Goal: Task Accomplishment & Management: Complete application form

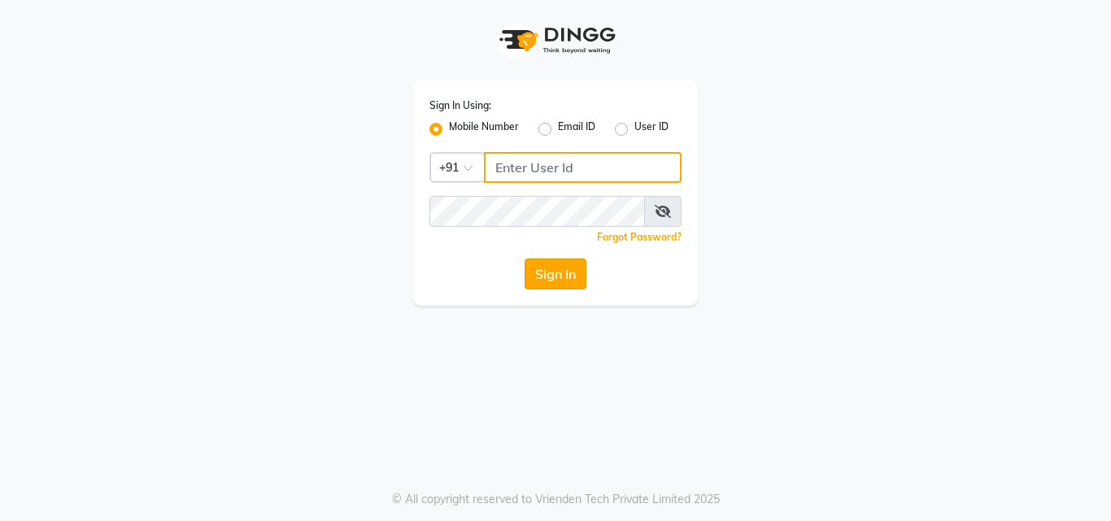
type input "9209191006"
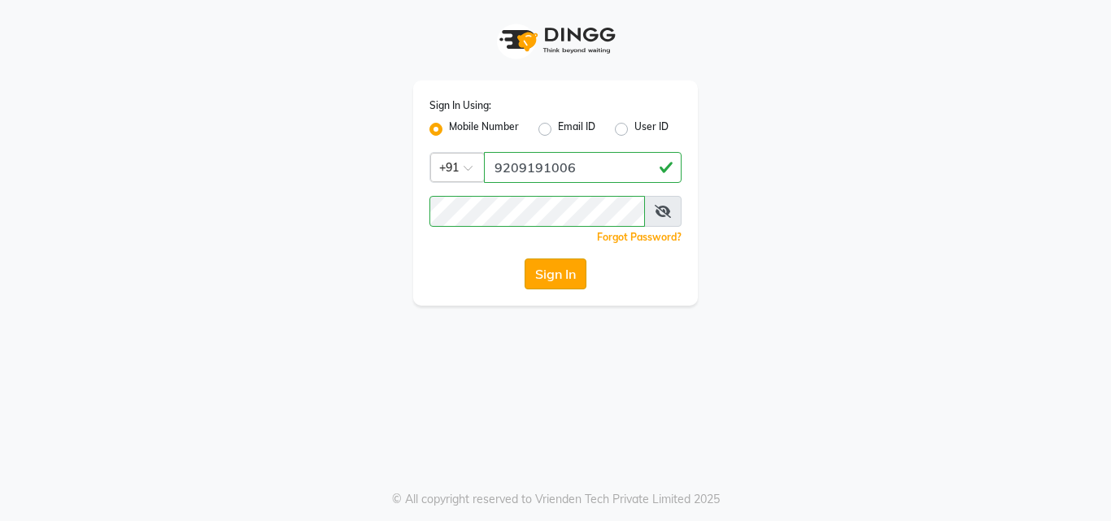
click at [547, 265] on button "Sign In" at bounding box center [556, 274] width 62 height 31
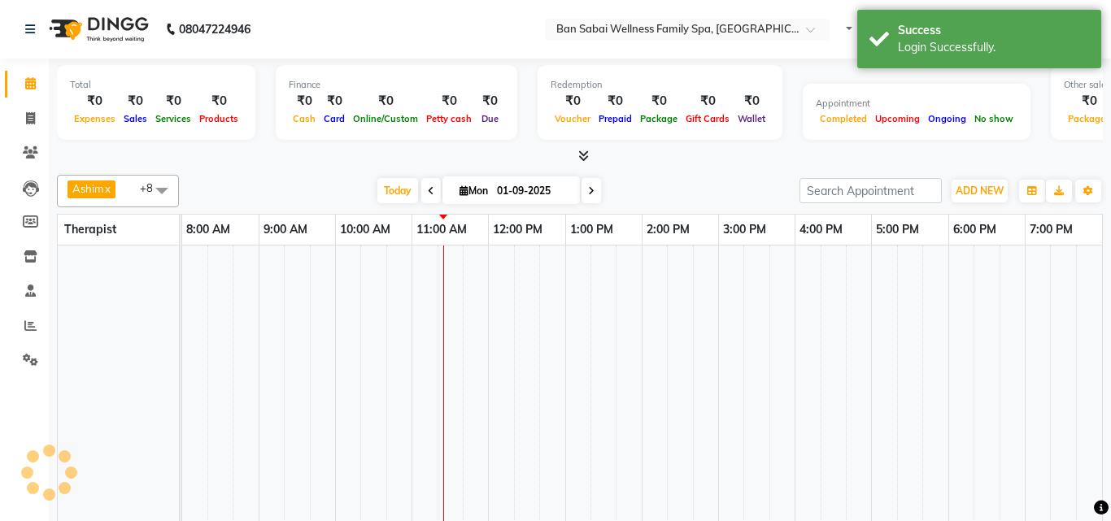
select select "en"
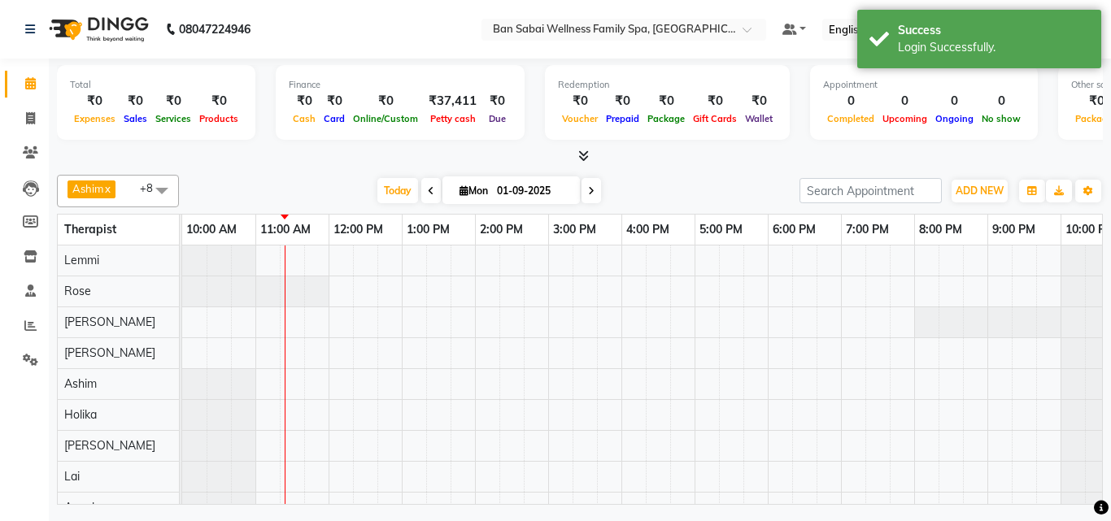
scroll to position [31, 0]
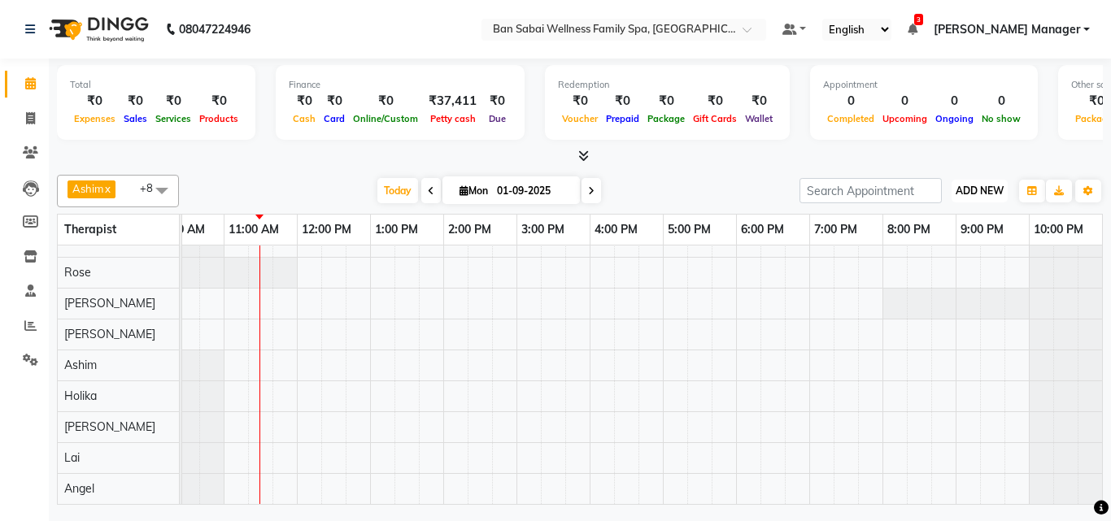
click at [995, 191] on span "ADD NEW" at bounding box center [980, 191] width 48 height 12
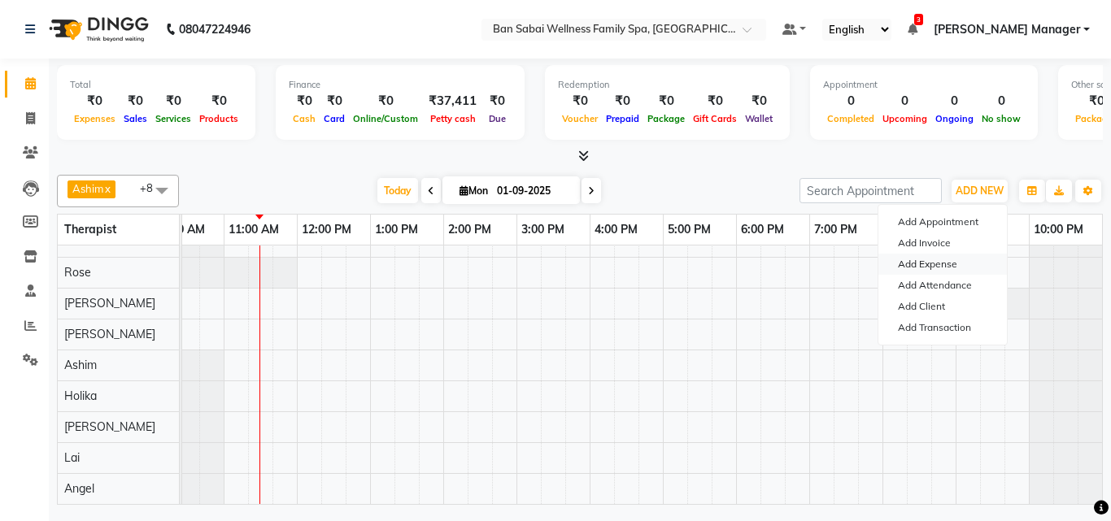
click at [937, 264] on link "Add Expense" at bounding box center [943, 264] width 129 height 21
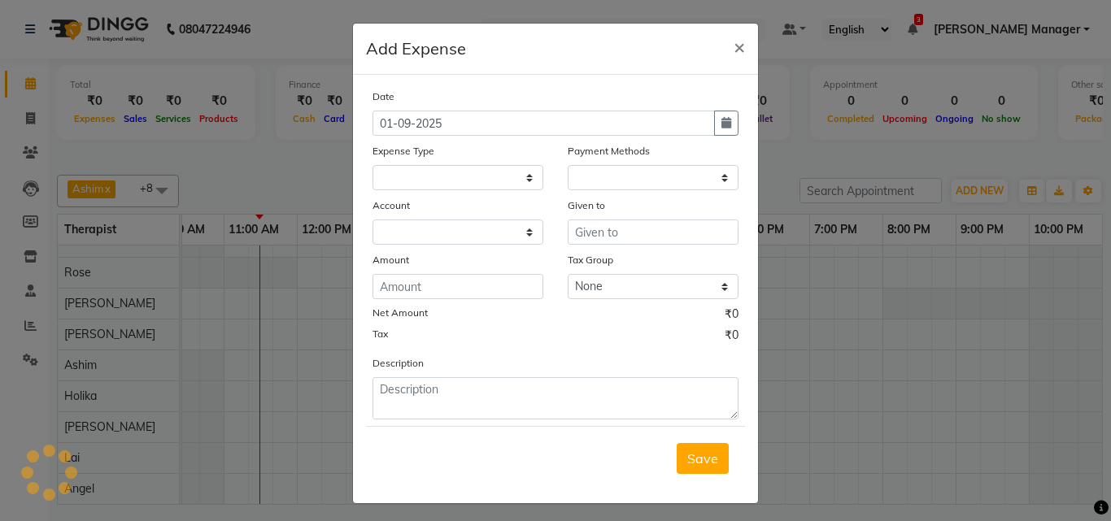
select select "1"
select select "7353"
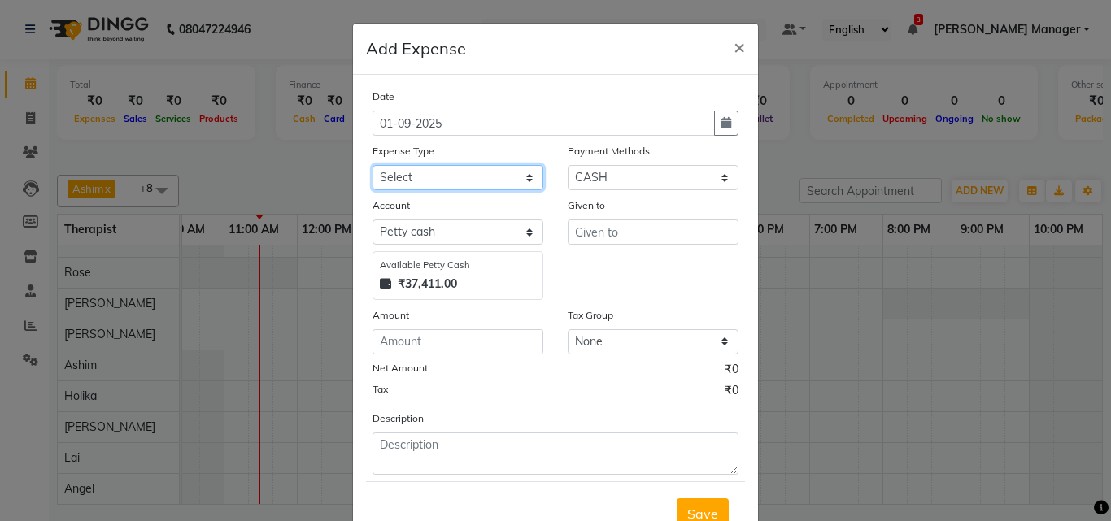
click at [487, 177] on select "Select Advance Salary Bank charges birthday cake birthday gifts Car maintenance…" at bounding box center [458, 177] width 171 height 25
select select "24255"
click at [373, 165] on select "Select Advance Salary Bank charges birthday cake birthday gifts Car maintenance…" at bounding box center [458, 177] width 171 height 25
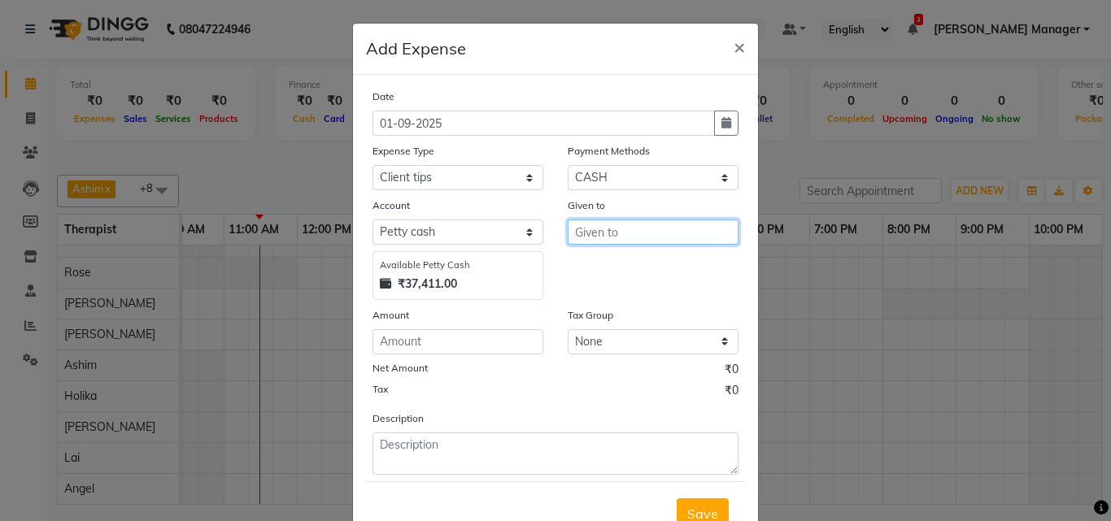
click at [634, 234] on input "text" at bounding box center [653, 232] width 171 height 25
click at [639, 263] on button "[PERSON_NAME]" at bounding box center [643, 267] width 149 height 26
type input "[PERSON_NAME]"
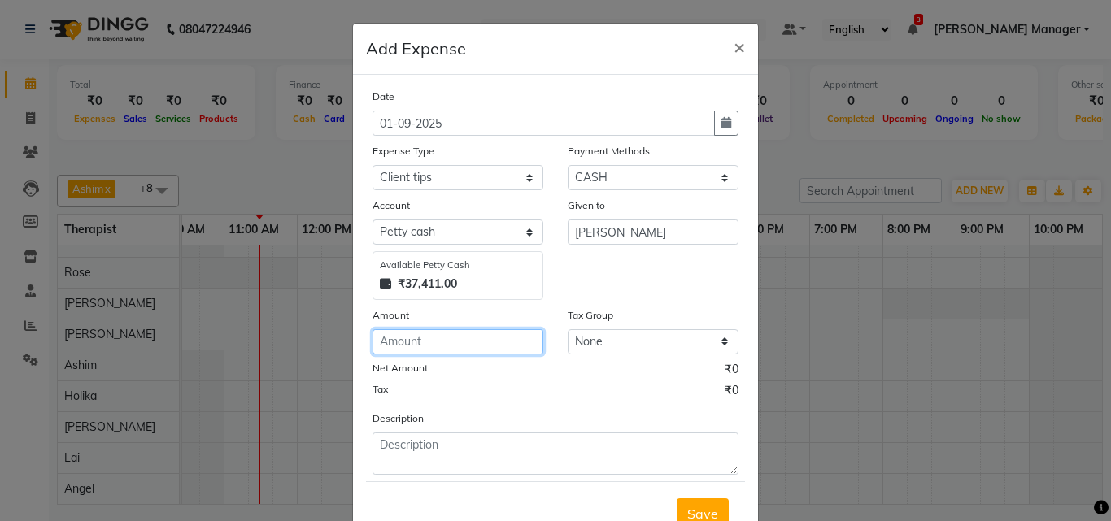
click at [469, 338] on input "number" at bounding box center [458, 341] width 171 height 25
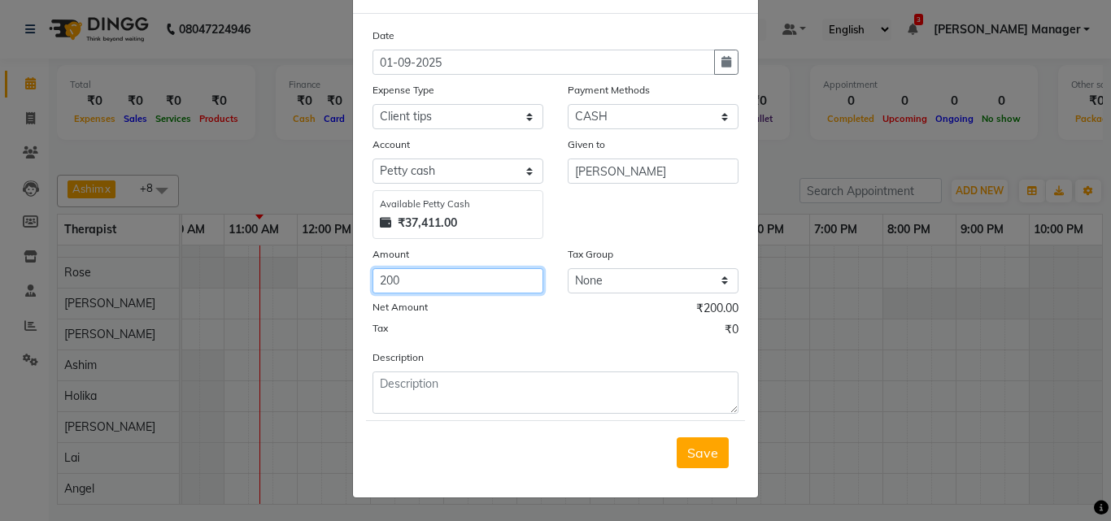
type input "200"
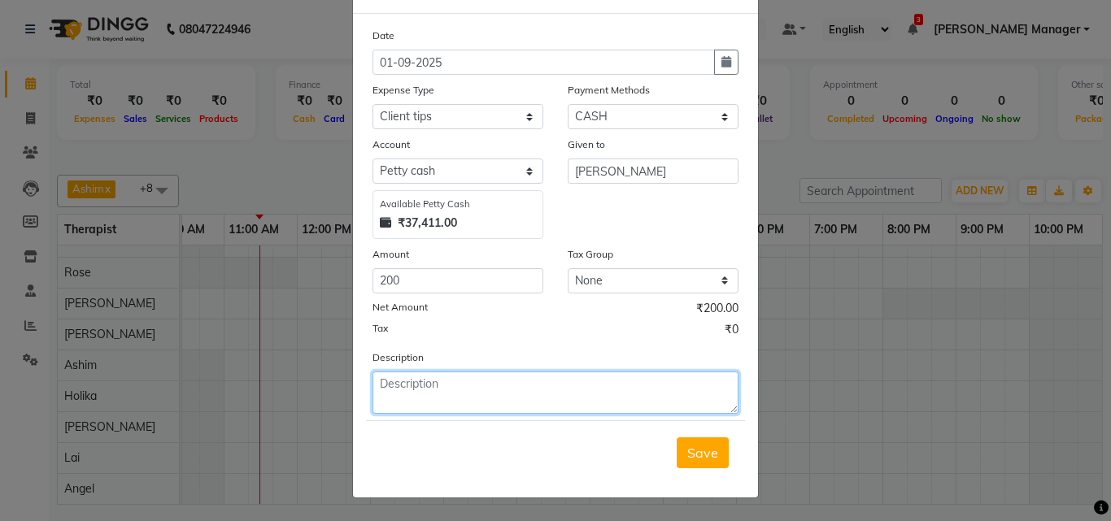
click at [522, 390] on textarea at bounding box center [556, 393] width 366 height 42
type textarea "paid by QR"
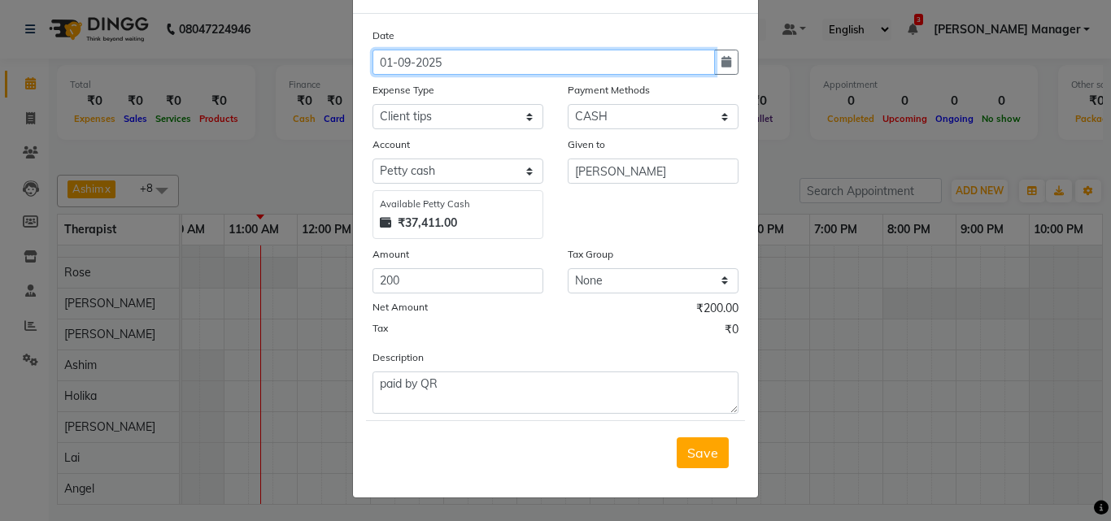
click at [567, 55] on input "01-09-2025" at bounding box center [544, 62] width 342 height 25
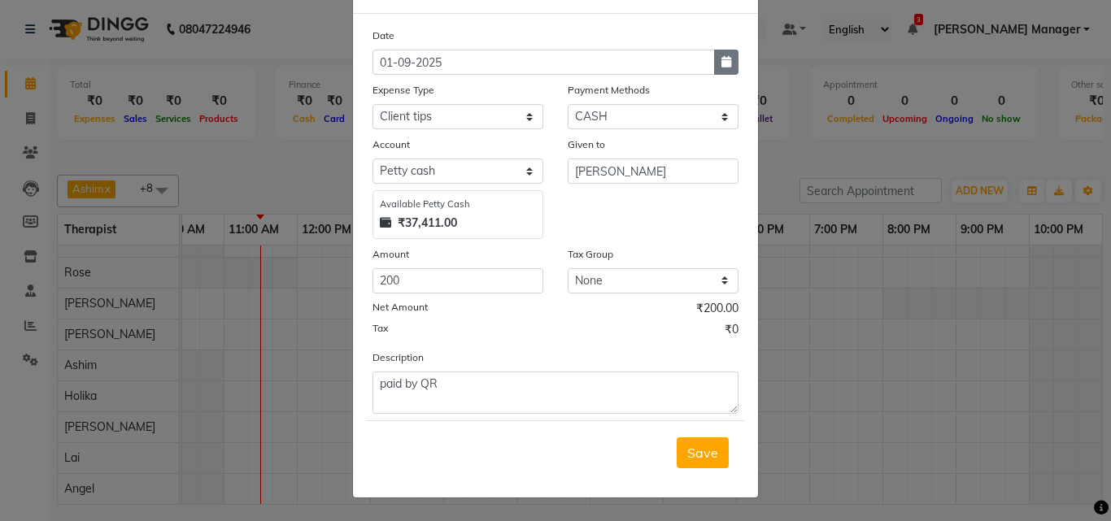
click at [726, 69] on button "button" at bounding box center [726, 62] width 24 height 25
select select "9"
select select "2025"
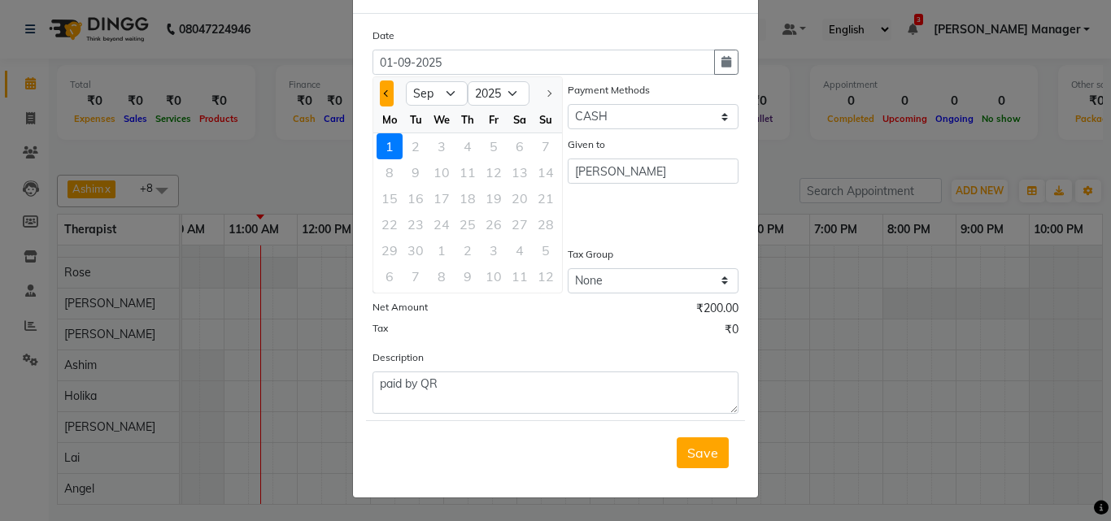
click at [380, 94] on button "Previous month" at bounding box center [387, 94] width 14 height 26
select select "8"
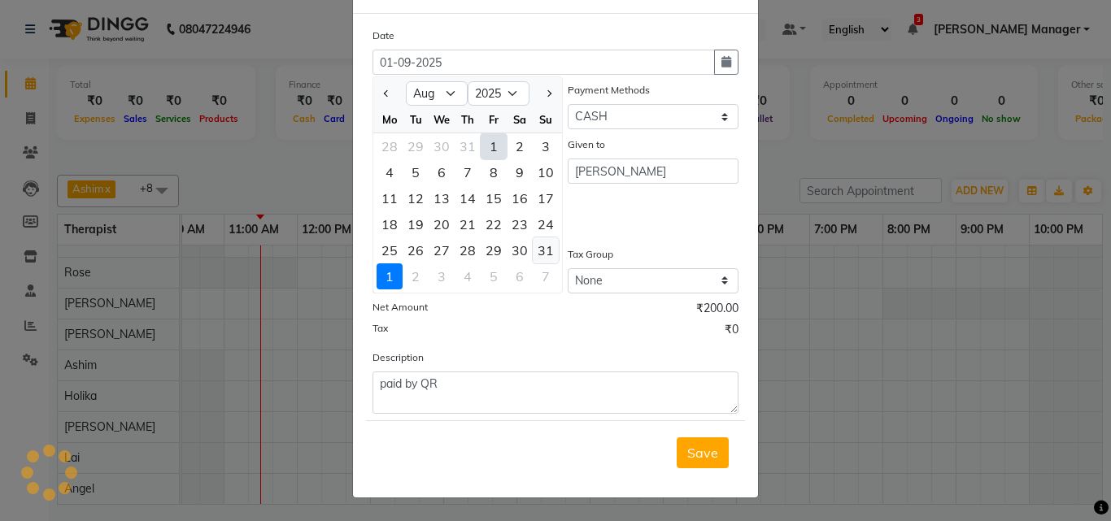
click at [533, 248] on div "31" at bounding box center [546, 251] width 26 height 26
type input "31-08-2025"
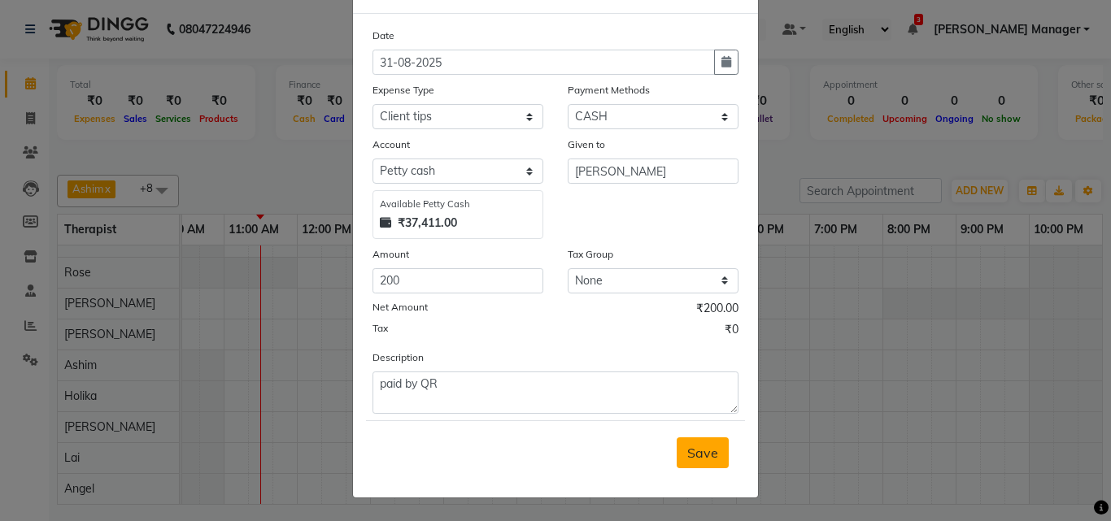
click at [694, 443] on button "Save" at bounding box center [703, 453] width 52 height 31
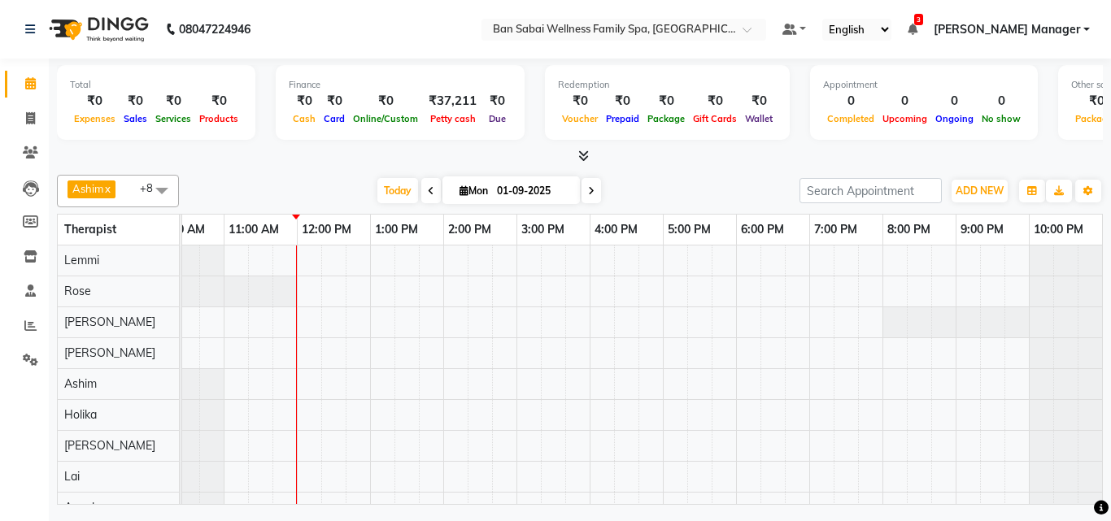
click at [159, 185] on span at bounding box center [162, 190] width 33 height 31
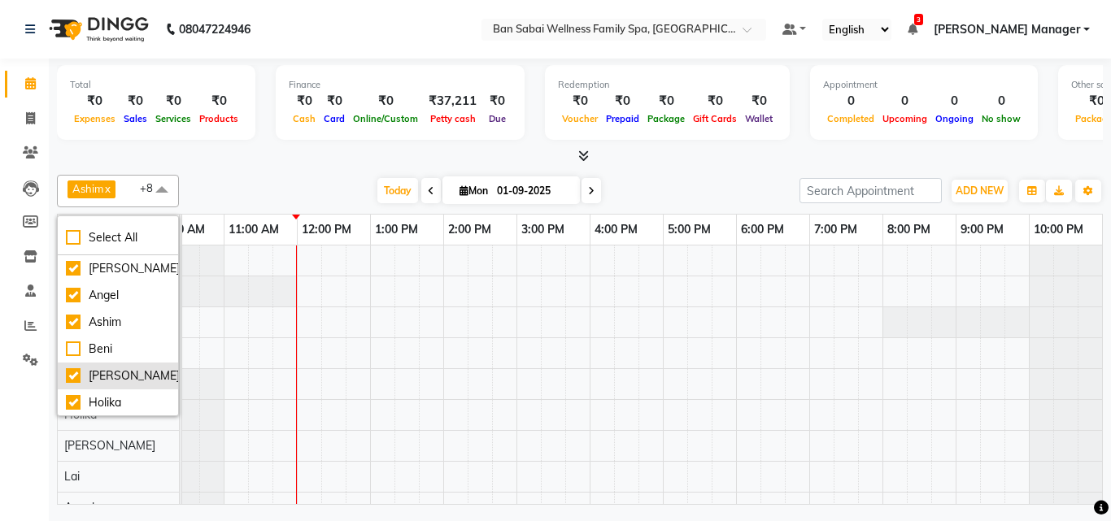
click at [76, 375] on div "[PERSON_NAME]" at bounding box center [118, 376] width 104 height 17
checkbox input "false"
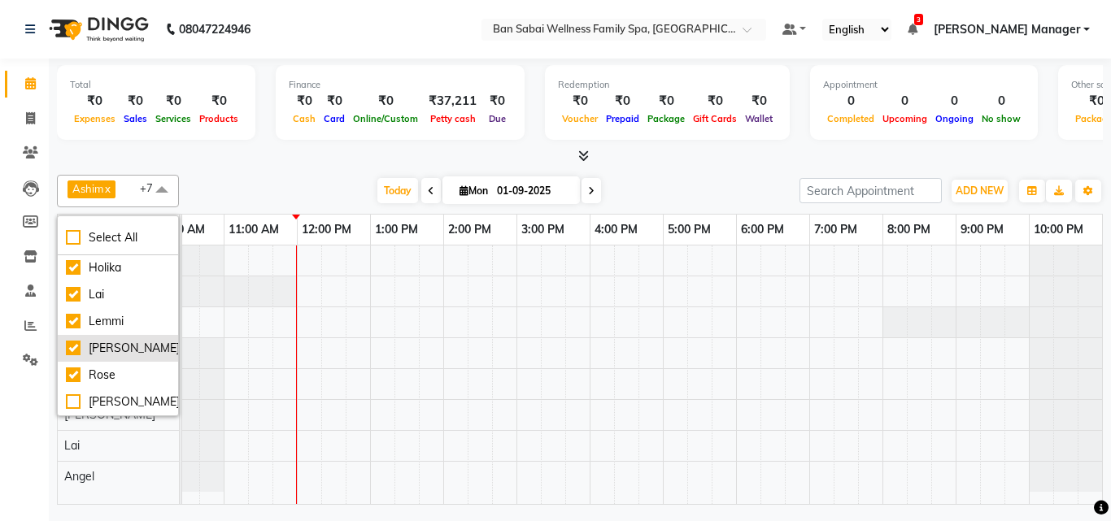
click at [78, 348] on div "[PERSON_NAME]" at bounding box center [118, 348] width 104 height 17
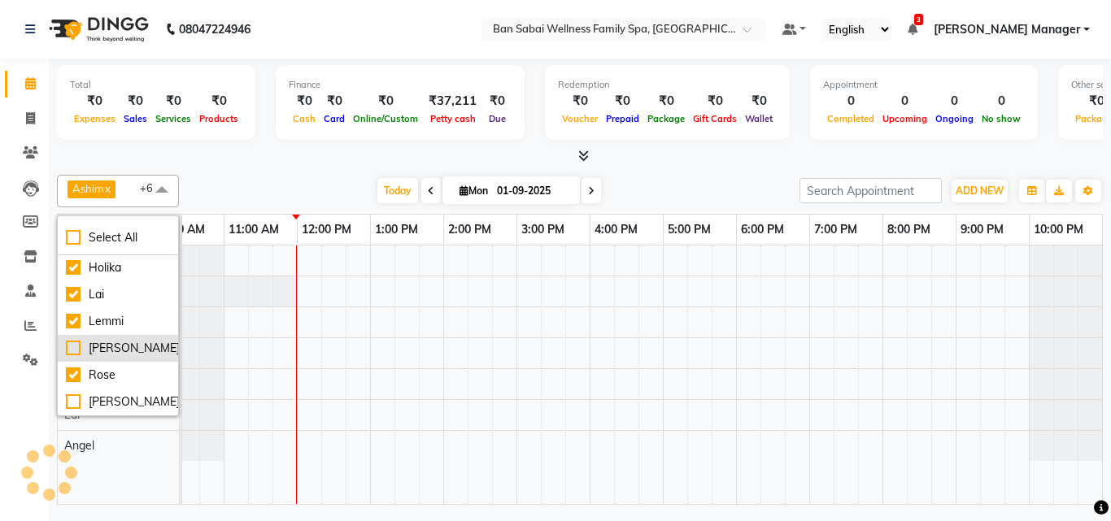
checkbox input "false"
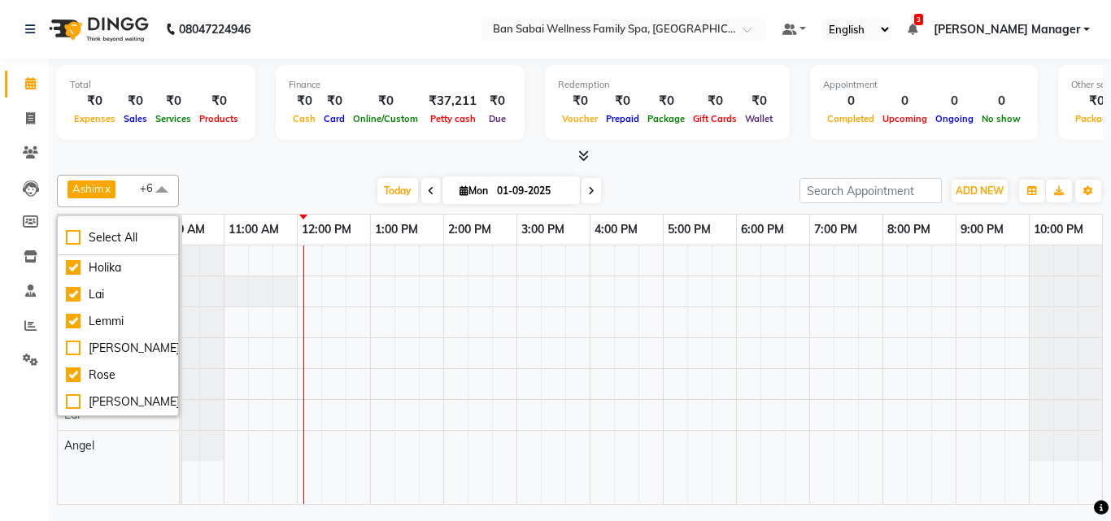
click at [1109, 339] on div "Total ₹0 Expenses ₹0 Sales ₹0 Services ₹0 Products Finance ₹0 Cash ₹0 Card ₹0 O…" at bounding box center [580, 284] width 1062 height 451
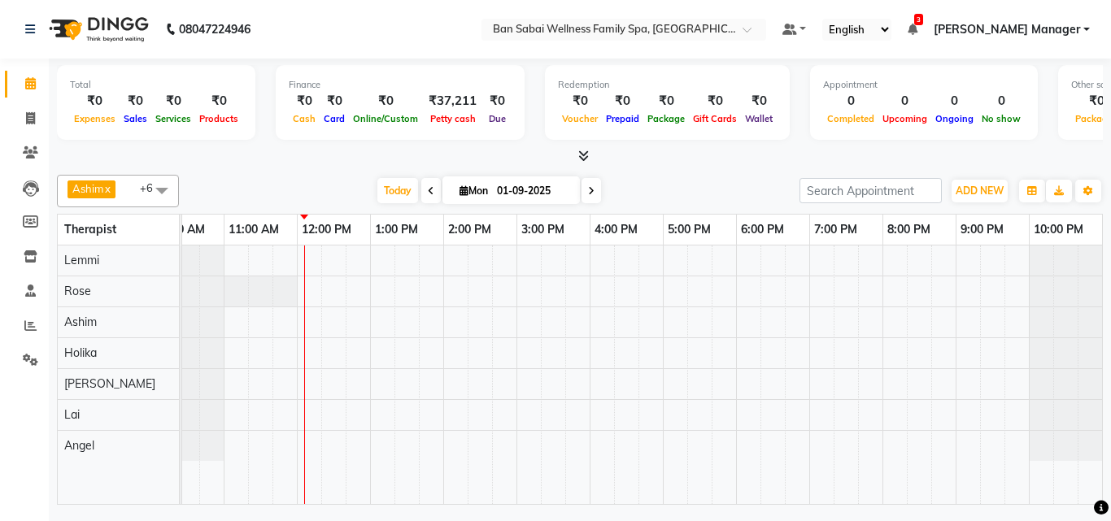
click at [303, 252] on div at bounding box center [626, 375] width 952 height 259
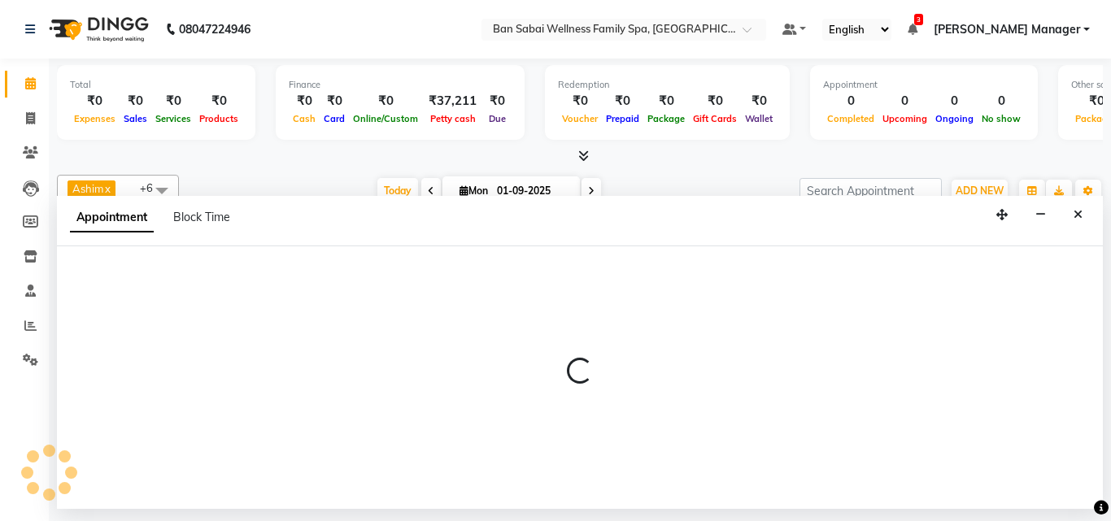
select select "78151"
select select "tentative"
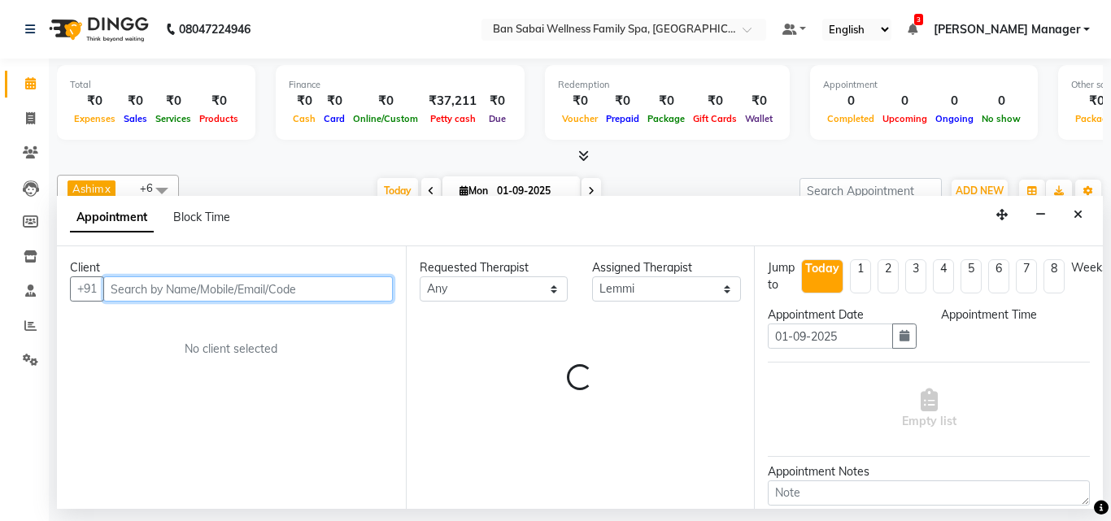
select select "720"
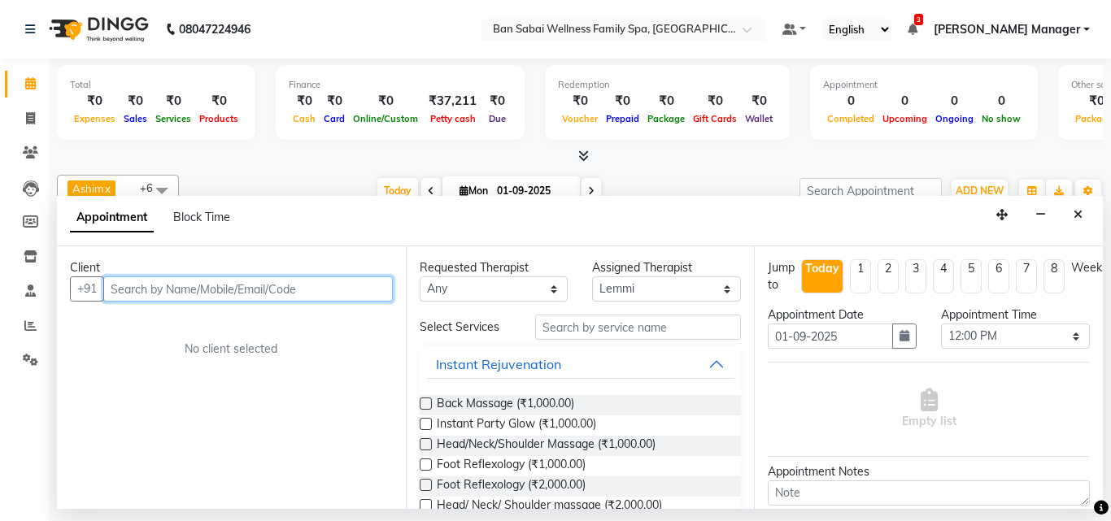
click at [291, 290] on input "text" at bounding box center [248, 289] width 290 height 25
type input "7"
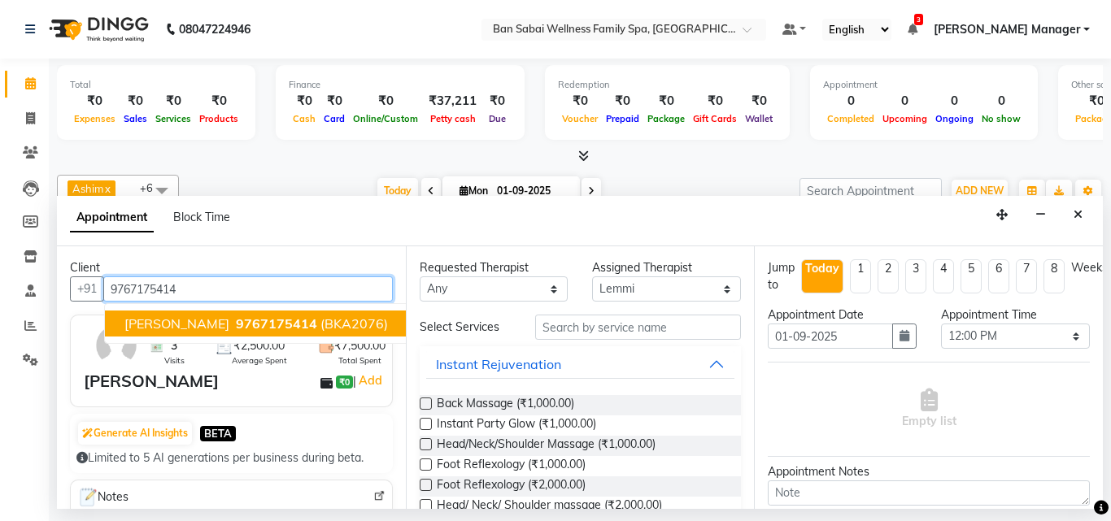
click at [287, 320] on span "9767175414" at bounding box center [276, 324] width 81 height 16
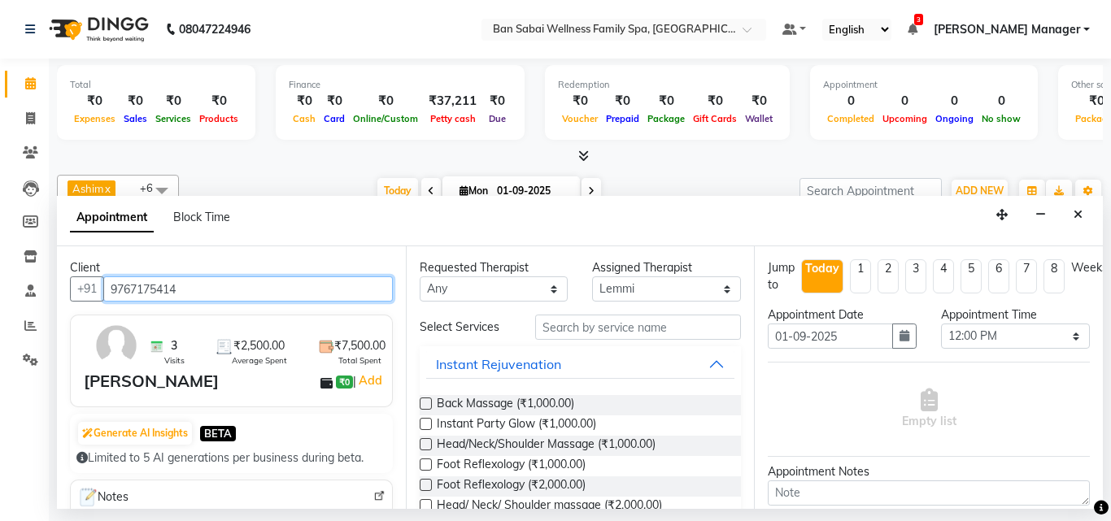
type input "9767175414"
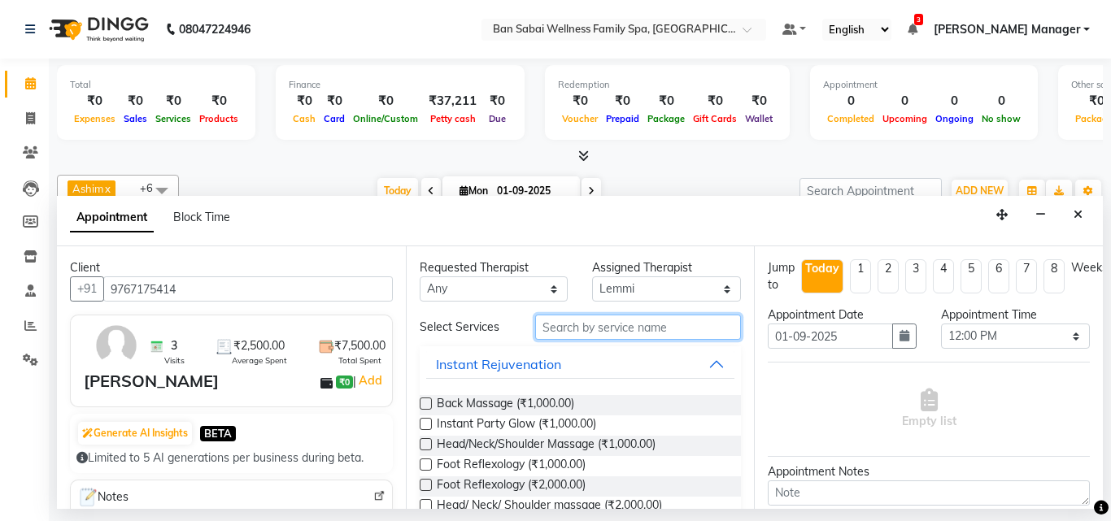
click at [686, 329] on input "text" at bounding box center [638, 327] width 207 height 25
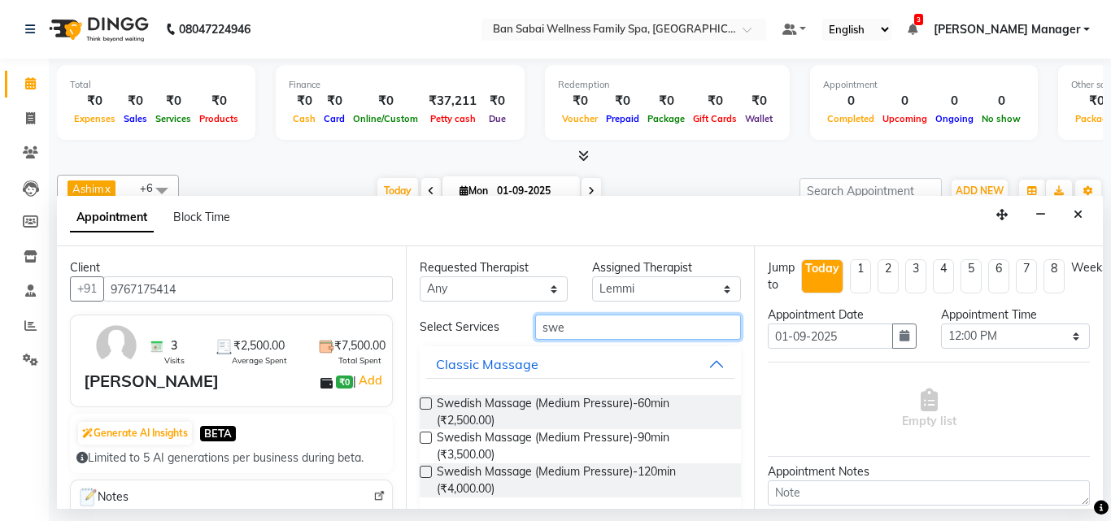
type input "swe"
click at [425, 404] on label at bounding box center [426, 404] width 12 height 12
click at [425, 404] on input "checkbox" at bounding box center [425, 405] width 11 height 11
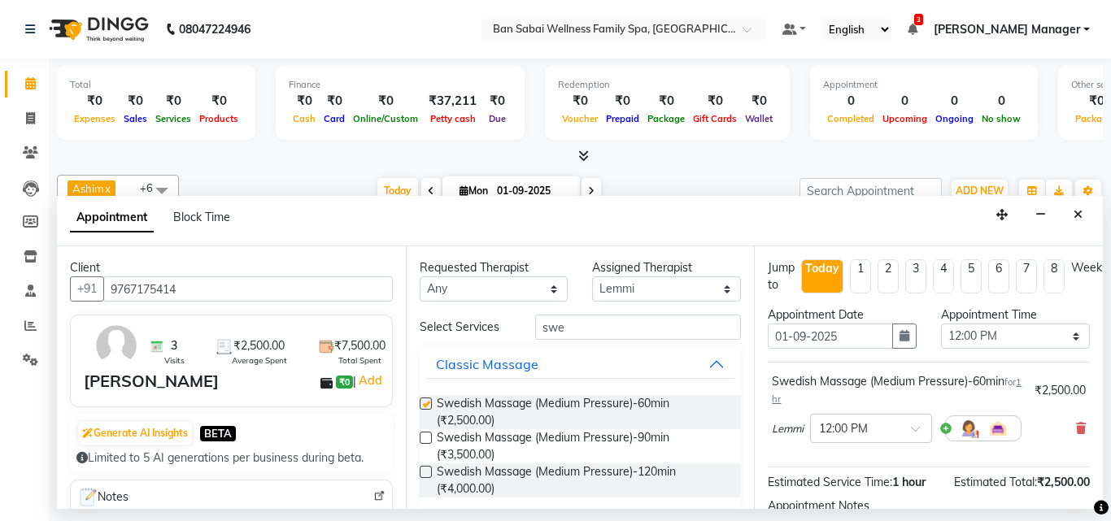
checkbox input "false"
drag, startPoint x: 1055, startPoint y: 334, endPoint x: 1053, endPoint y: 325, distance: 9.3
click at [1055, 334] on select "Select 11:00 AM 11:05 AM 11:10 AM 11:15 AM 11:20 AM 11:25 AM 11:30 AM 11:35 AM …" at bounding box center [1015, 336] width 149 height 25
select select "725"
click at [941, 324] on select "Select 11:00 AM 11:05 AM 11:10 AM 11:15 AM 11:20 AM 11:25 AM 11:30 AM 11:35 AM …" at bounding box center [1015, 336] width 149 height 25
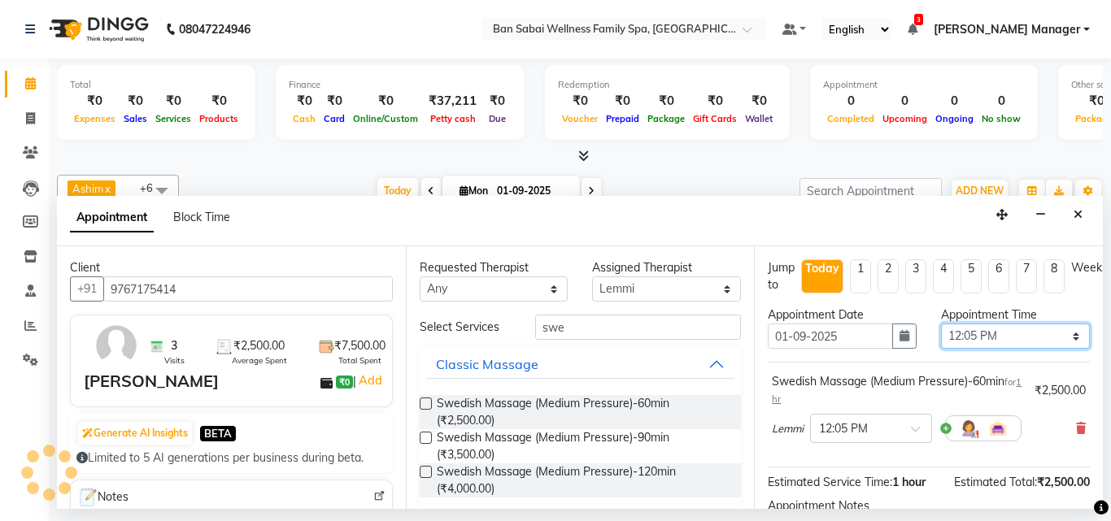
scroll to position [194, 0]
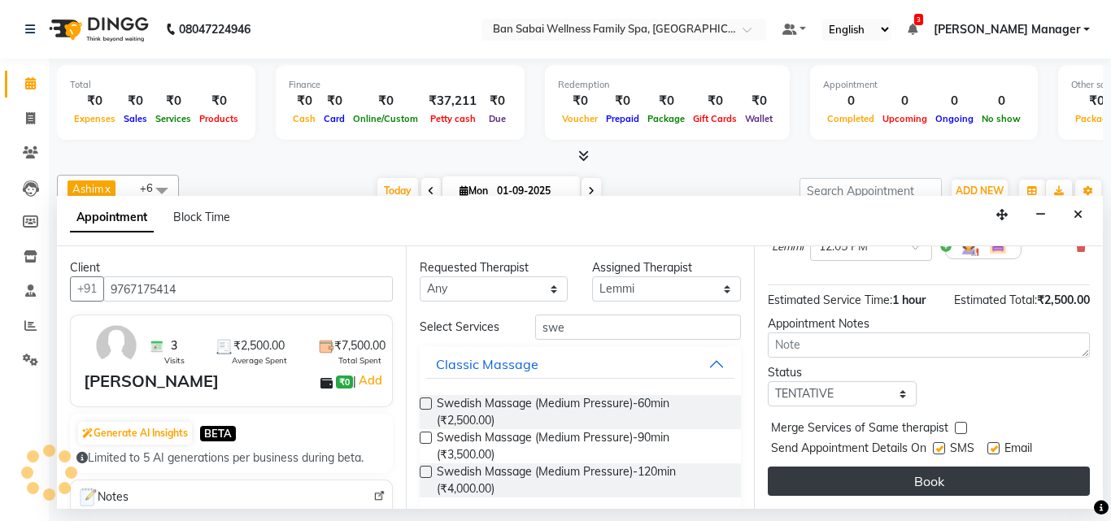
click at [947, 469] on button "Book" at bounding box center [929, 481] width 322 height 29
